Goal: Transaction & Acquisition: Purchase product/service

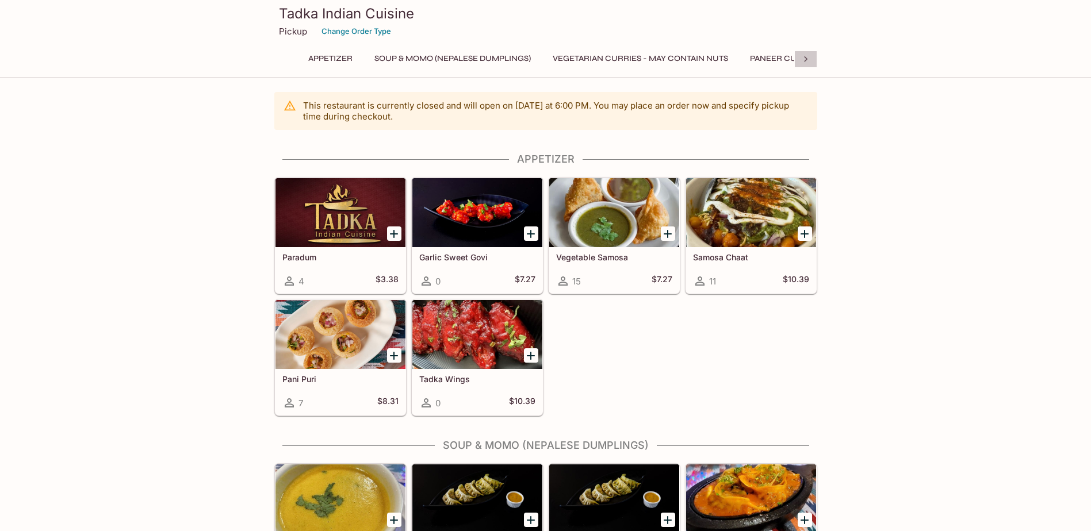
click at [809, 59] on icon at bounding box center [805, 58] width 11 height 11
click at [282, 53] on icon at bounding box center [285, 58] width 11 height 11
click at [323, 61] on button "Appetizer" at bounding box center [330, 59] width 57 height 16
click at [440, 220] on div at bounding box center [477, 212] width 130 height 69
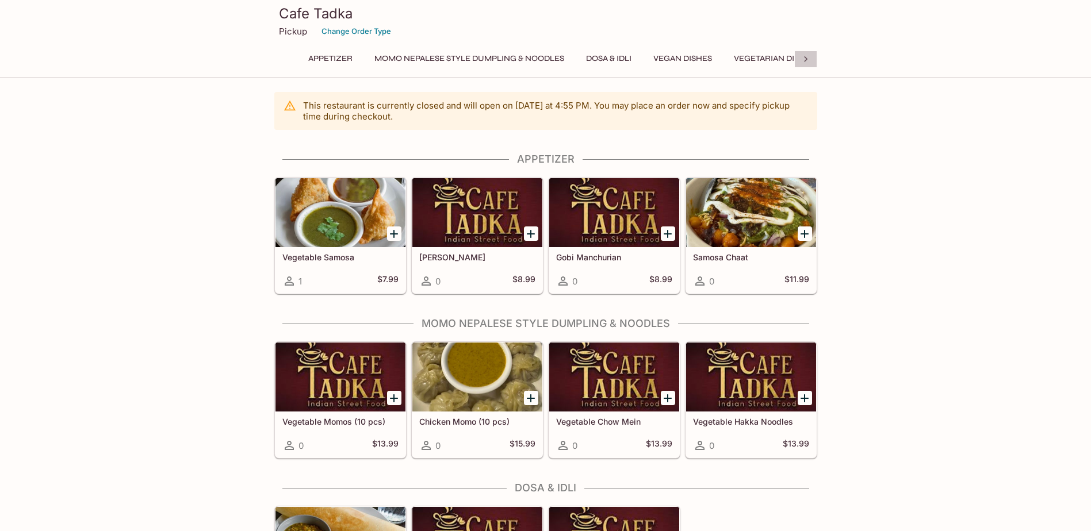
click at [812, 62] on div at bounding box center [805, 59] width 23 height 17
